Goal: Check status: Check status

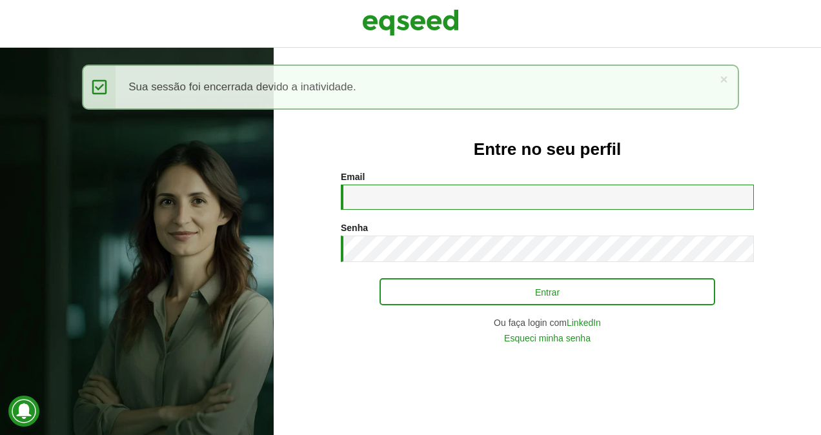
type input "**********"
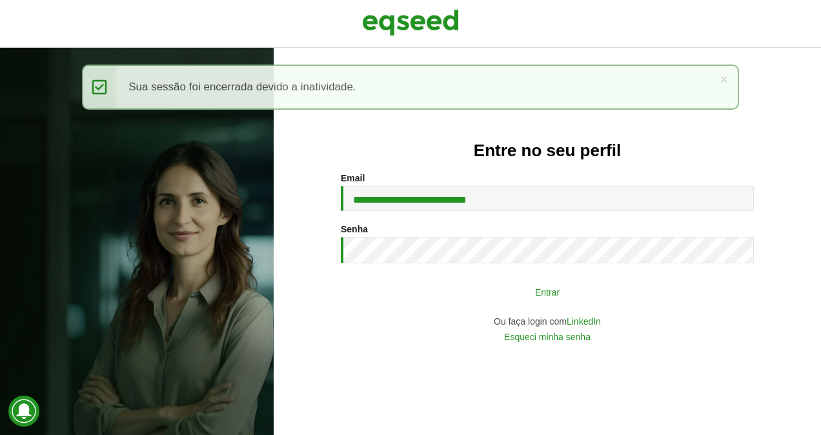
click at [558, 297] on button "Entrar" at bounding box center [547, 291] width 336 height 25
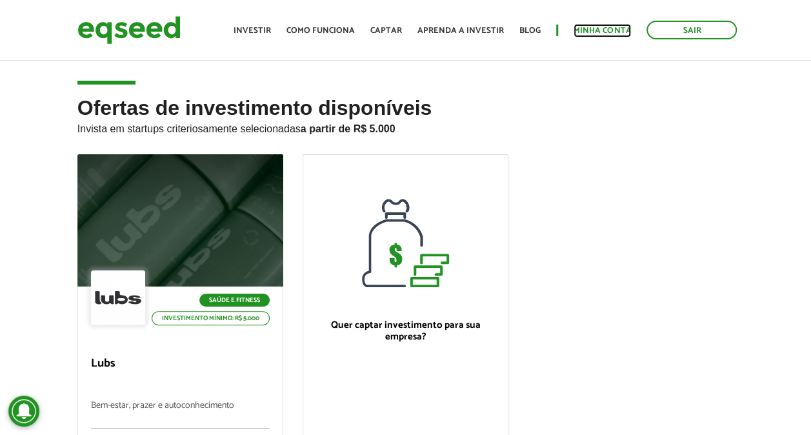
click at [594, 28] on link "Minha conta" at bounding box center [602, 30] width 57 height 8
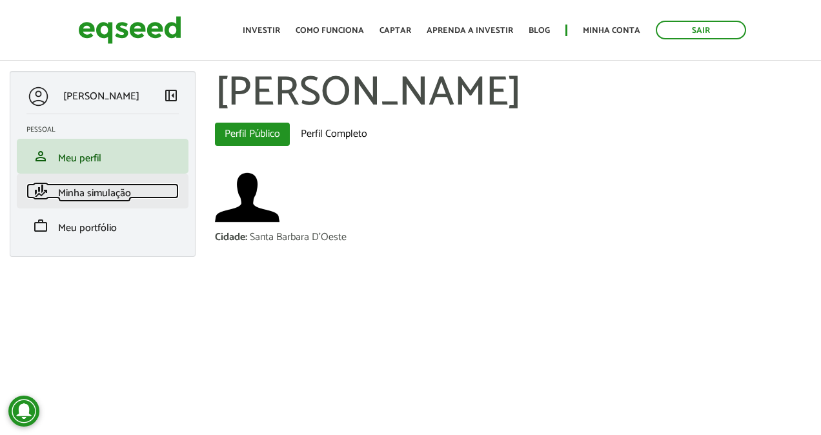
click at [90, 183] on link "finance_mode Minha simulação" at bounding box center [102, 190] width 152 height 15
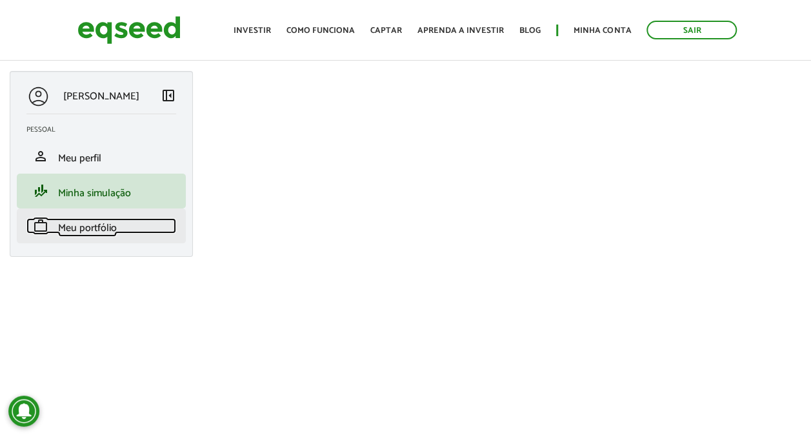
click at [68, 227] on span "Meu portfólio" at bounding box center [87, 227] width 59 height 17
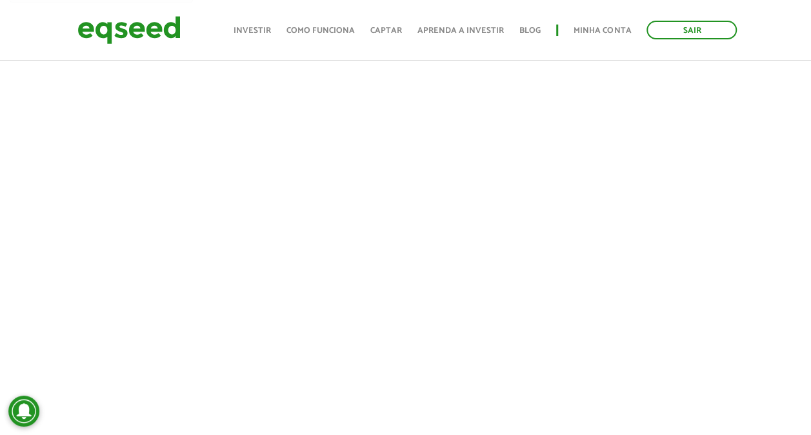
scroll to position [170, 0]
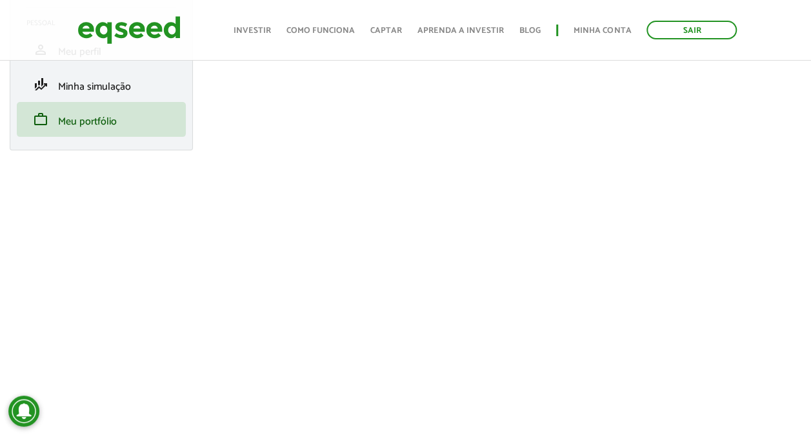
scroll to position [106, 0]
